Goal: Information Seeking & Learning: Learn about a topic

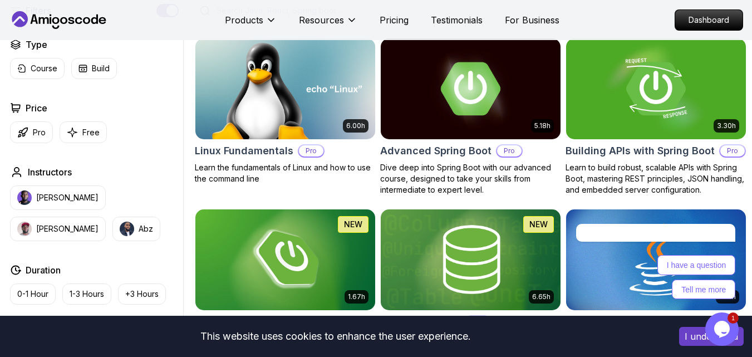
scroll to position [623, 0]
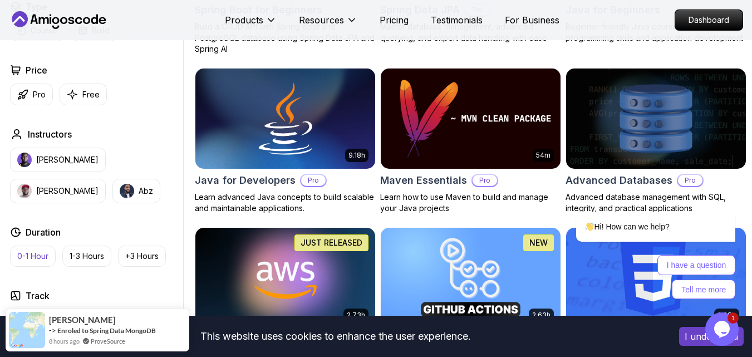
click at [41, 255] on p "0-1 Hour" at bounding box center [32, 255] width 31 height 11
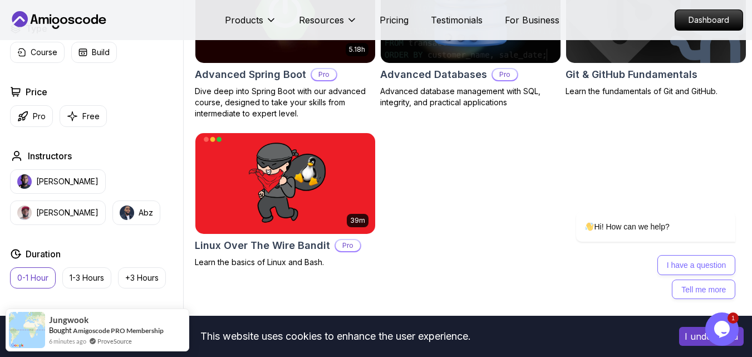
scroll to position [423, 0]
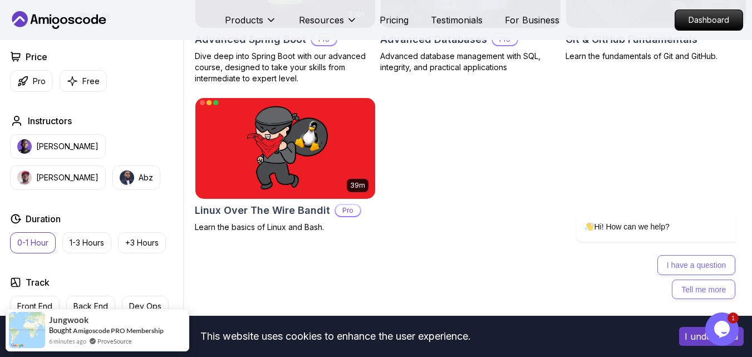
click at [253, 201] on img at bounding box center [285, 148] width 189 height 106
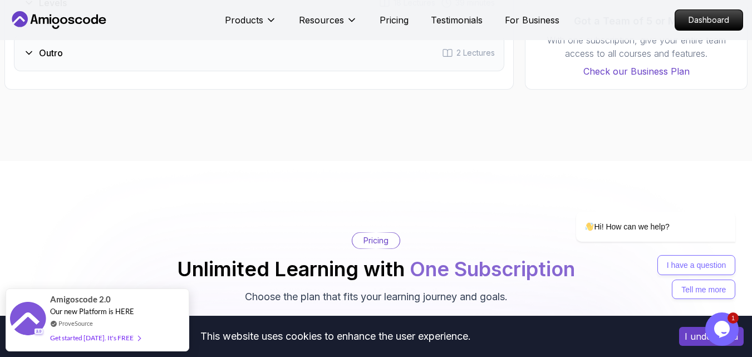
scroll to position [1357, 0]
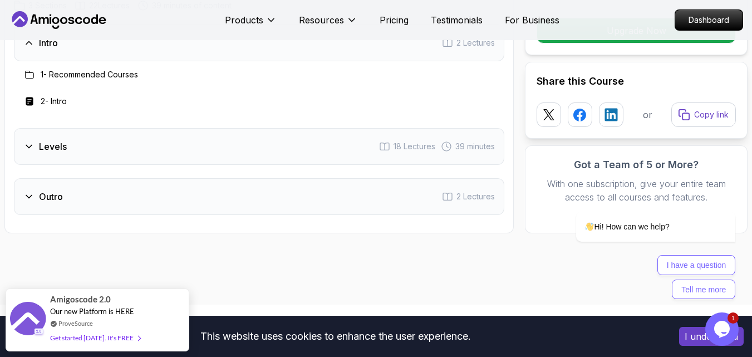
click at [194, 136] on div "Levels 18 Lectures 39 minutes" at bounding box center [259, 146] width 490 height 37
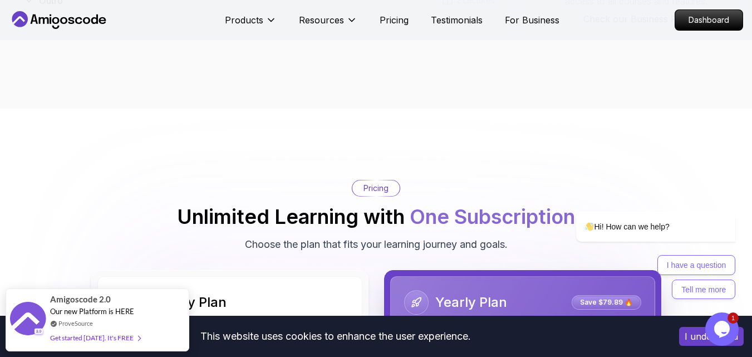
scroll to position [1669, 0]
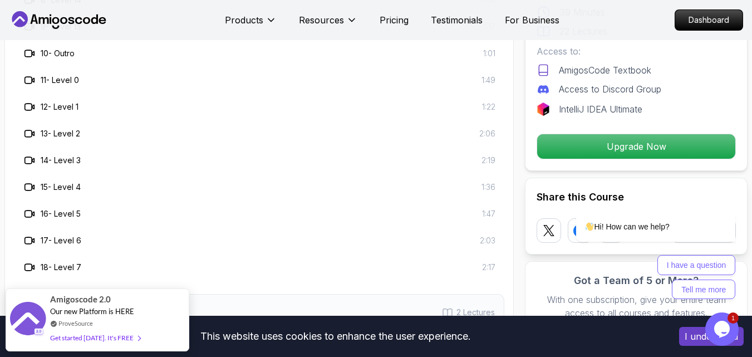
click at [75, 75] on h3 "11 - Level 0" at bounding box center [60, 80] width 38 height 11
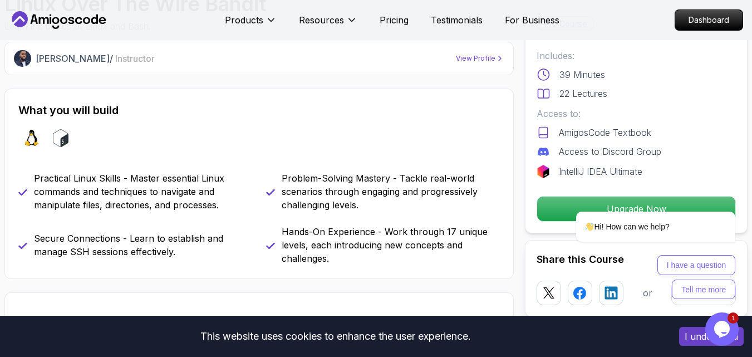
scroll to position [445, 0]
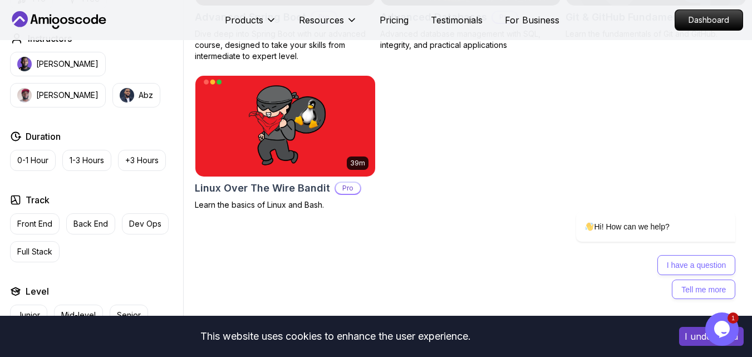
scroll to position [423, 0]
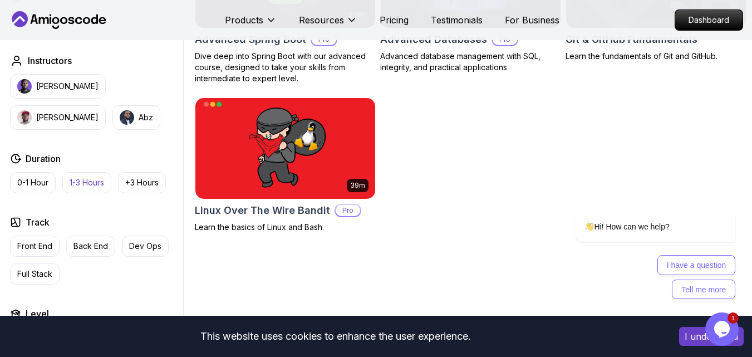
click at [83, 188] on p "1-3 Hours" at bounding box center [87, 182] width 34 height 11
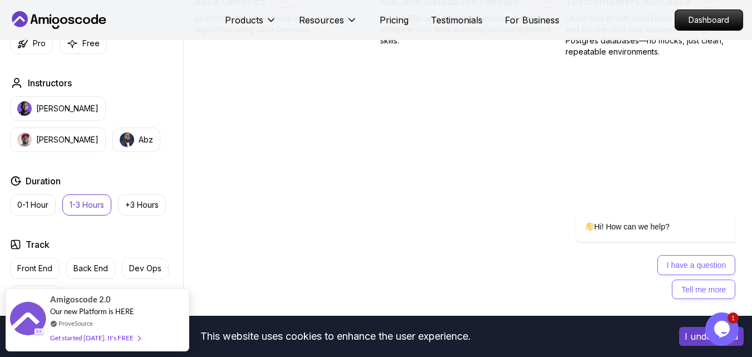
scroll to position [490, 0]
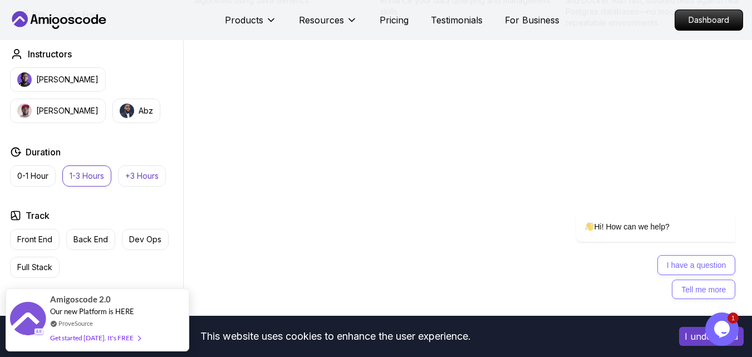
click at [131, 186] on button "+3 Hours" at bounding box center [142, 175] width 48 height 21
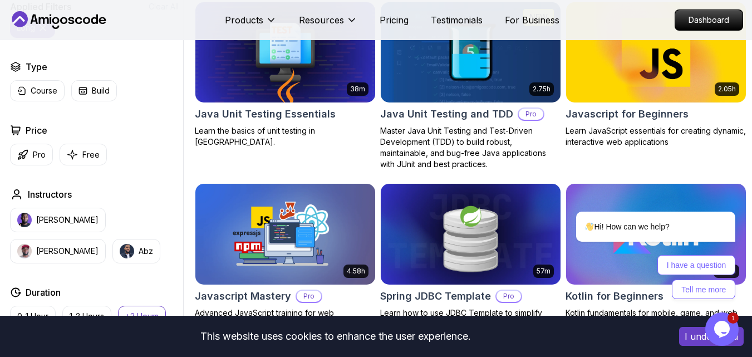
scroll to position [1669, 0]
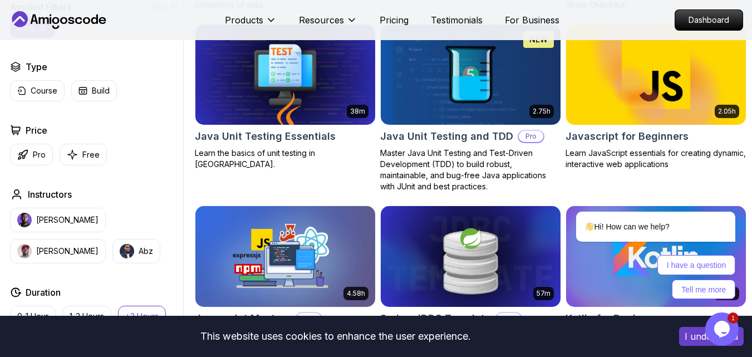
click at [237, 108] on img at bounding box center [285, 75] width 189 height 106
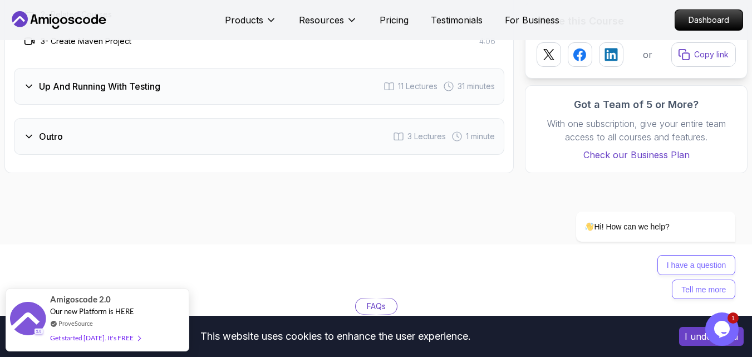
scroll to position [1424, 0]
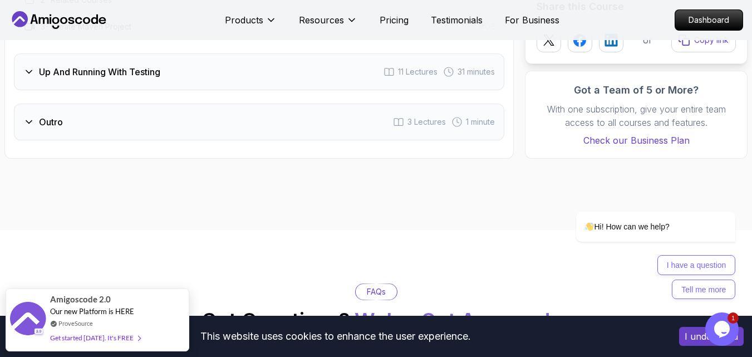
click at [228, 58] on div "Up And Running With Testing 11 Lectures 31 minutes" at bounding box center [259, 71] width 490 height 37
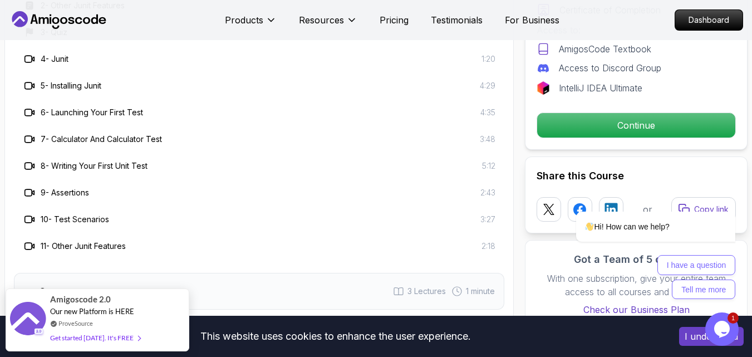
scroll to position [1491, 0]
